Goal: Information Seeking & Learning: Learn about a topic

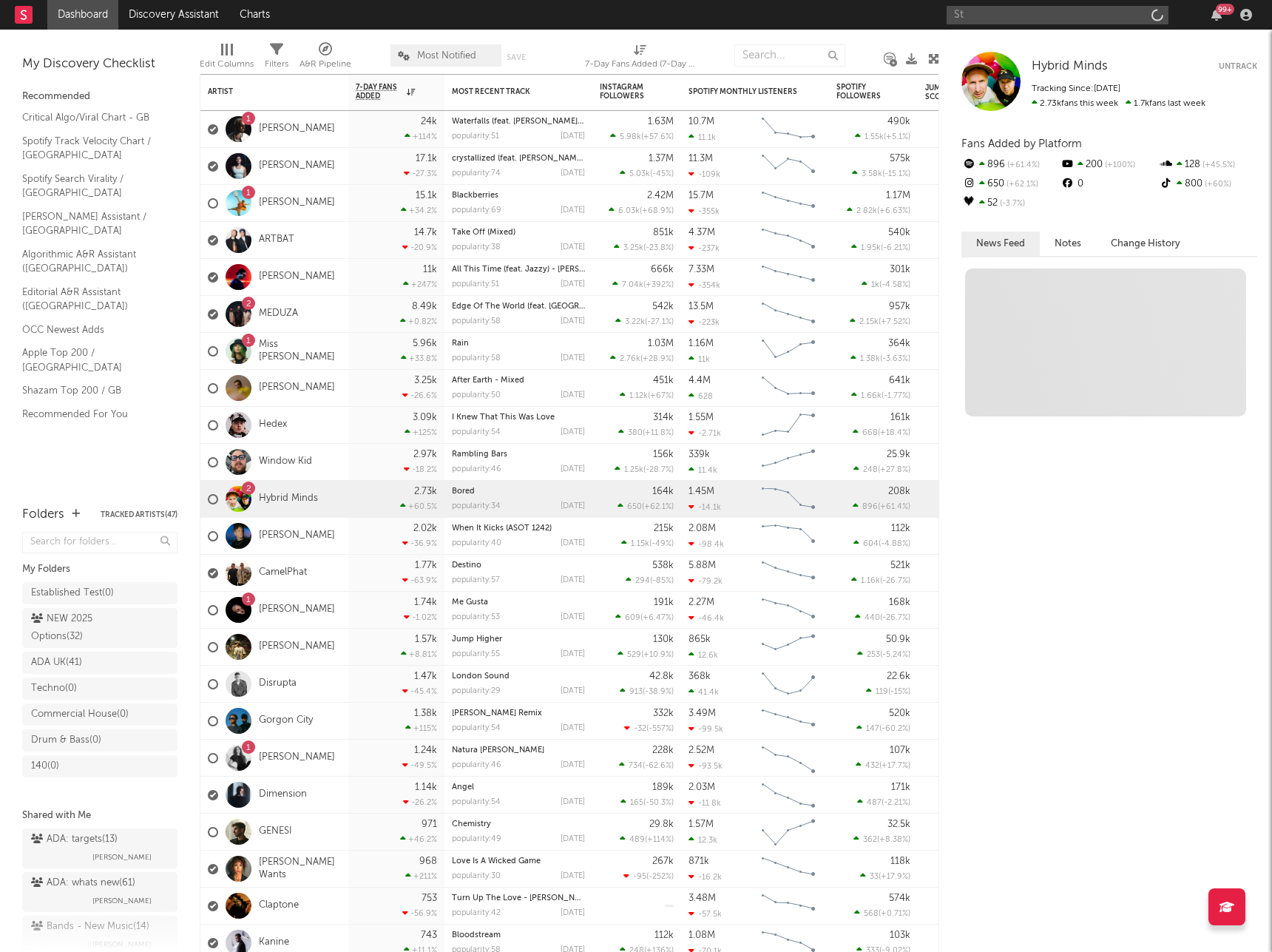
type input "S"
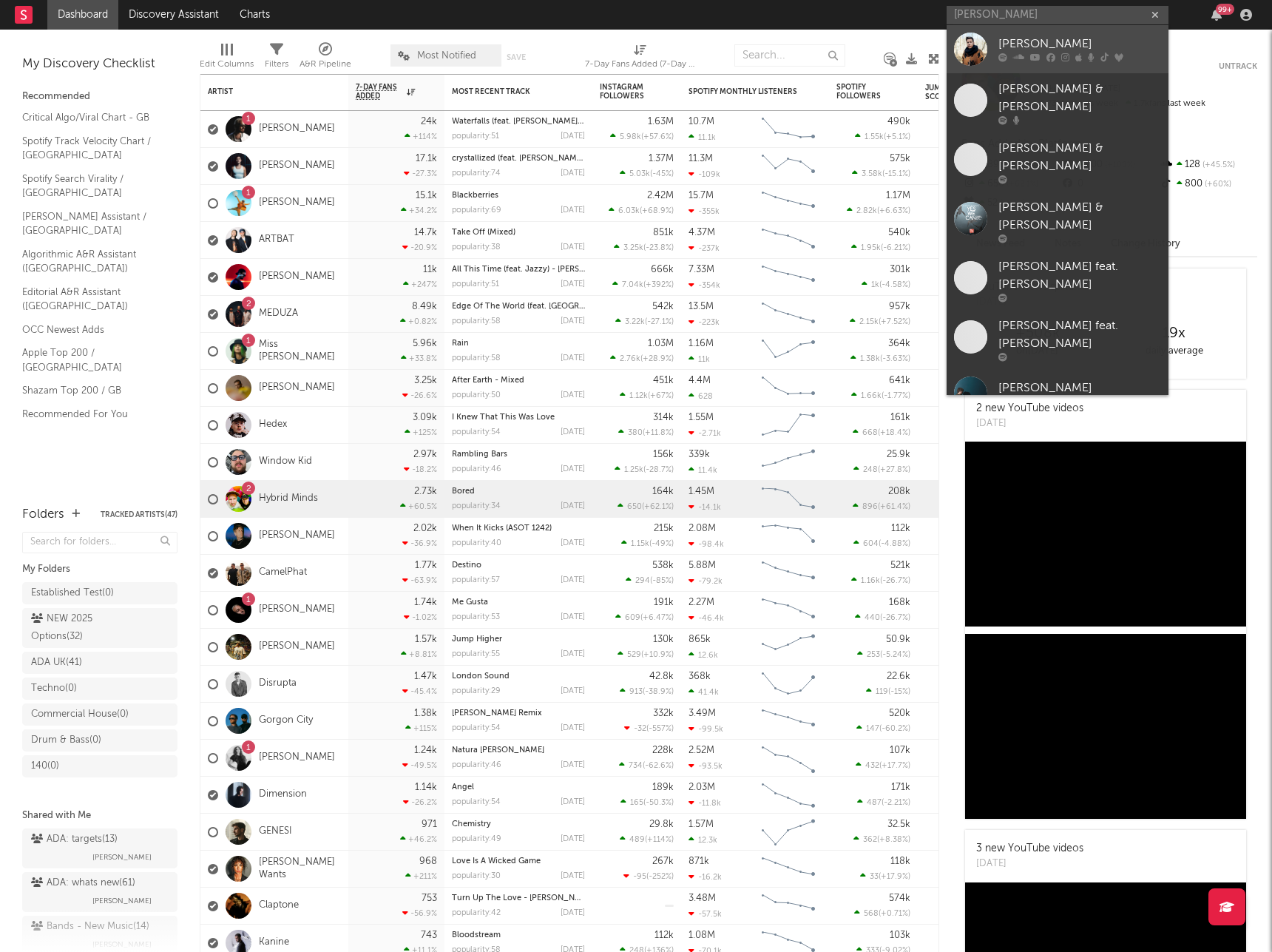
type input "[PERSON_NAME]"
click at [1026, 50] on div "[PERSON_NAME]" at bounding box center [1080, 44] width 163 height 18
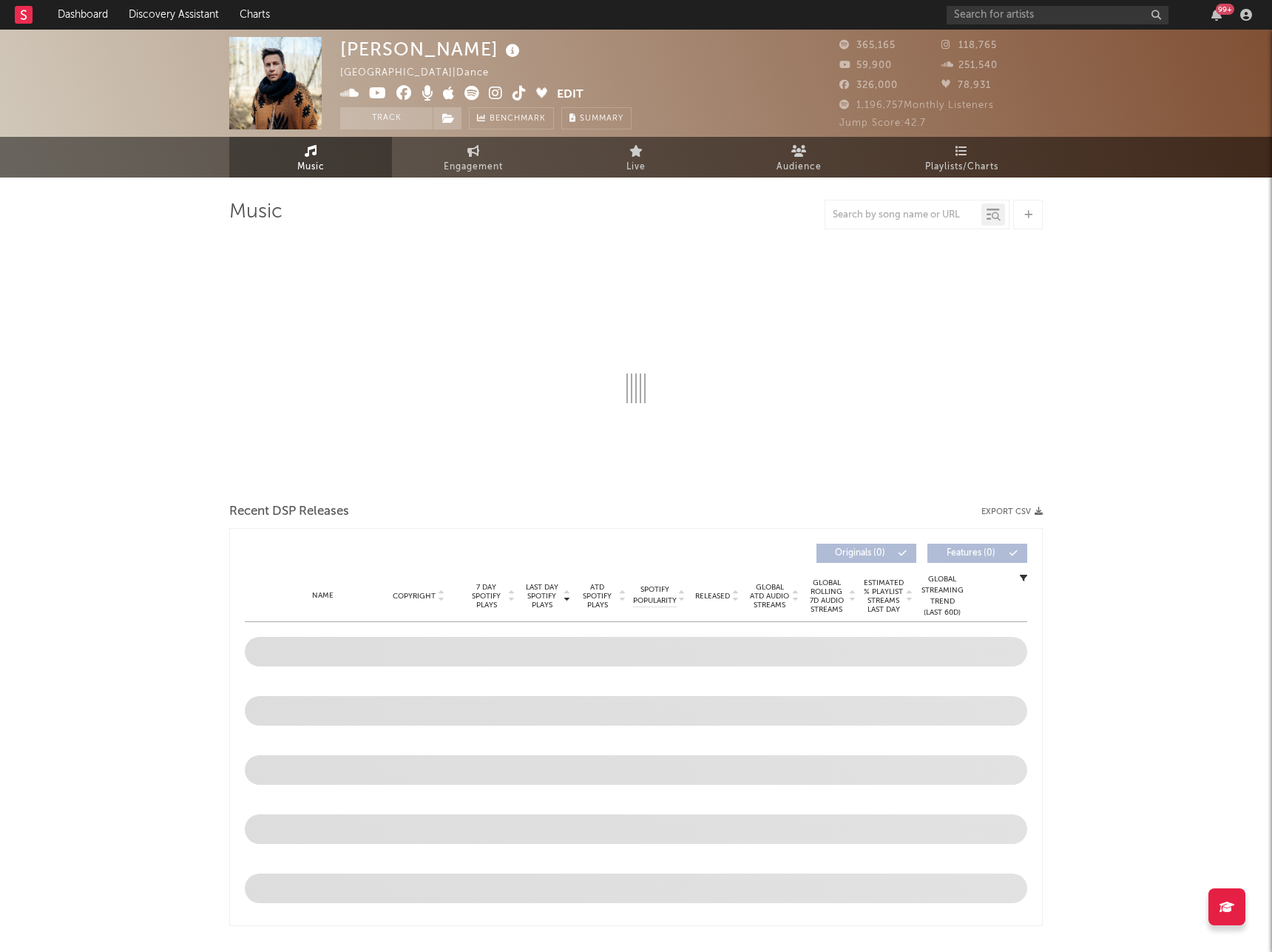
select select "6m"
